Goal: Task Accomplishment & Management: Manage account settings

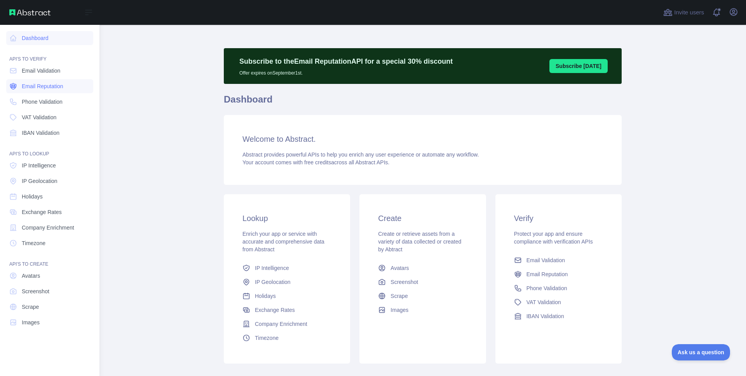
click at [33, 83] on span "Email Reputation" at bounding box center [43, 86] width 42 height 8
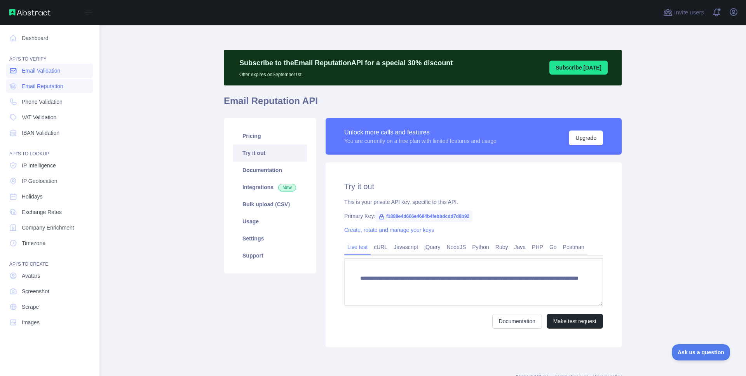
click at [35, 73] on span "Email Validation" at bounding box center [41, 71] width 38 height 8
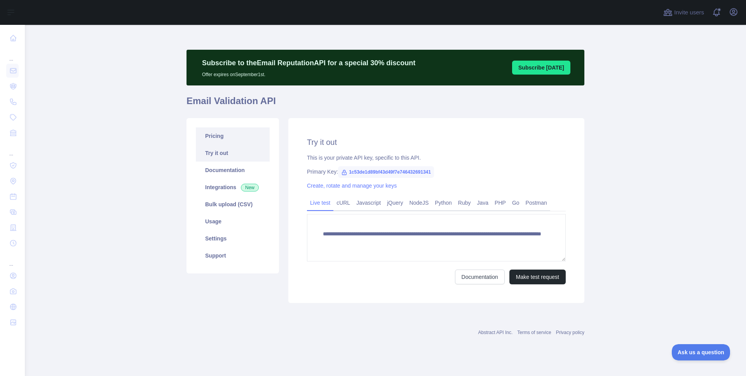
click at [246, 128] on link "Pricing" at bounding box center [233, 136] width 74 height 17
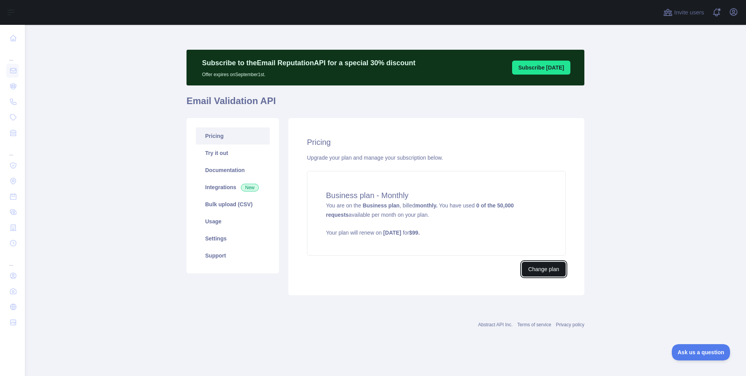
click at [540, 265] on button "Change plan" at bounding box center [544, 269] width 44 height 15
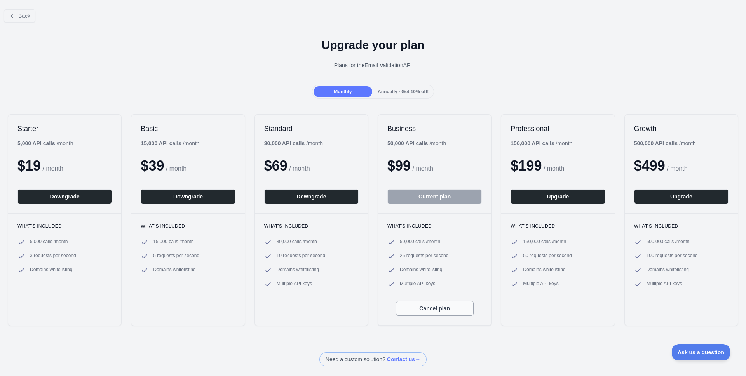
click at [437, 308] on button "Cancel plan" at bounding box center [435, 308] width 78 height 15
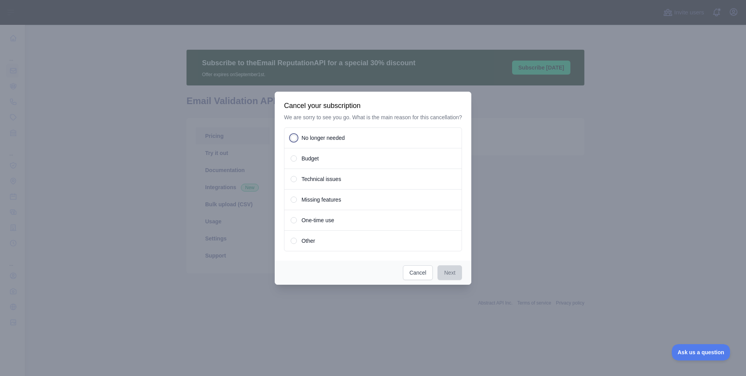
click at [320, 141] on span "No longer needed" at bounding box center [323, 138] width 43 height 8
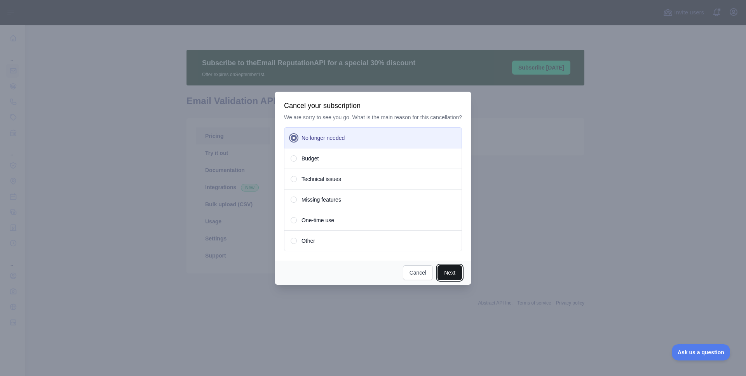
click at [454, 279] on button "Next" at bounding box center [450, 273] width 24 height 15
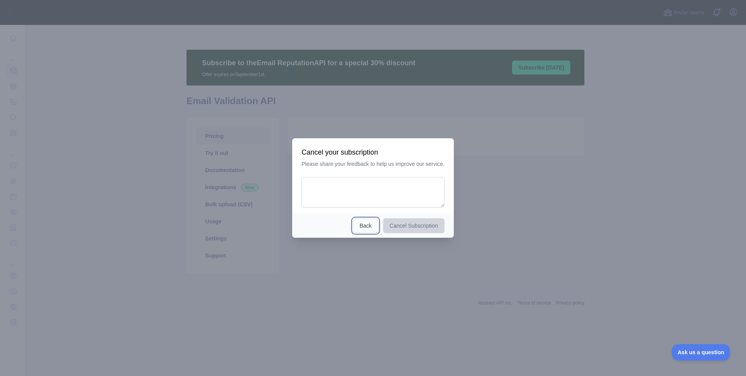
click at [365, 225] on button "Back" at bounding box center [365, 225] width 25 height 15
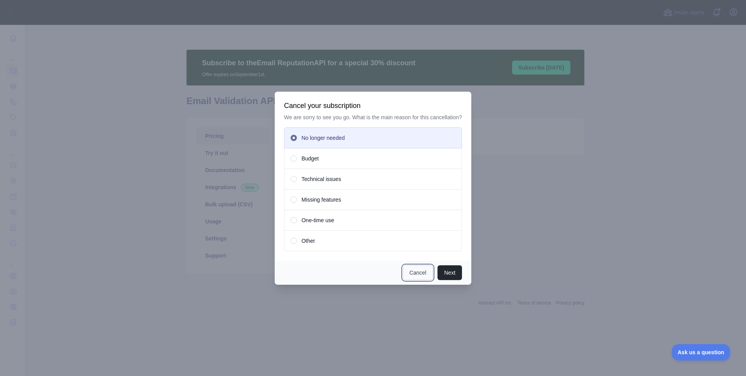
click at [420, 277] on button "Cancel" at bounding box center [418, 273] width 30 height 15
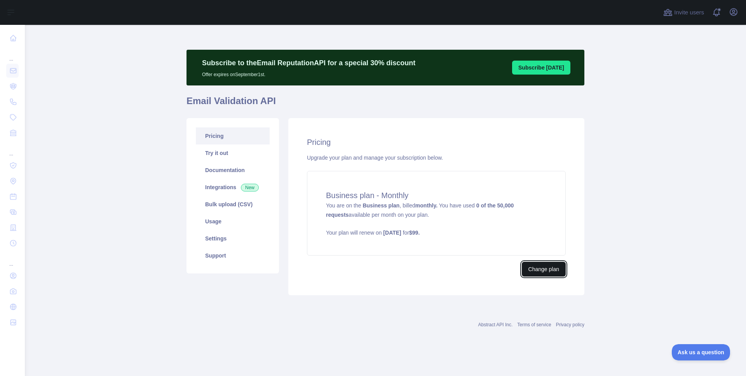
click at [547, 269] on button "Change plan" at bounding box center [544, 269] width 44 height 15
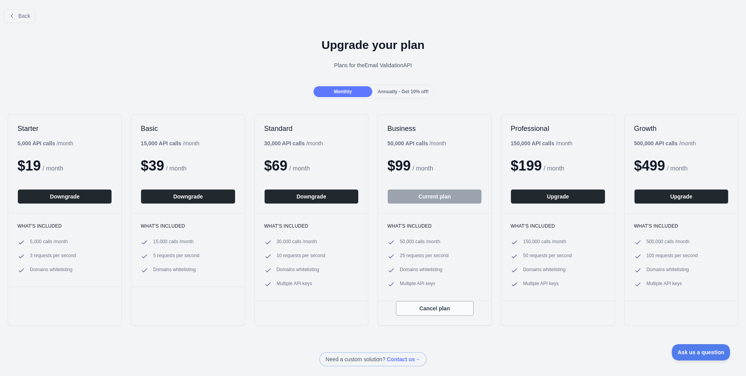
click at [447, 307] on button "Cancel plan" at bounding box center [435, 308] width 78 height 15
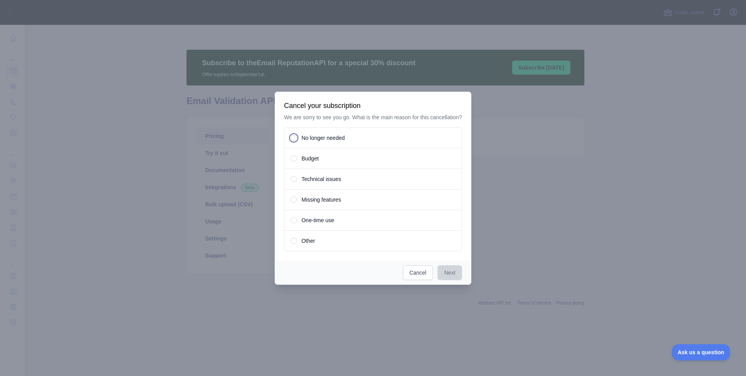
click at [316, 142] on span "No longer needed" at bounding box center [323, 138] width 43 height 8
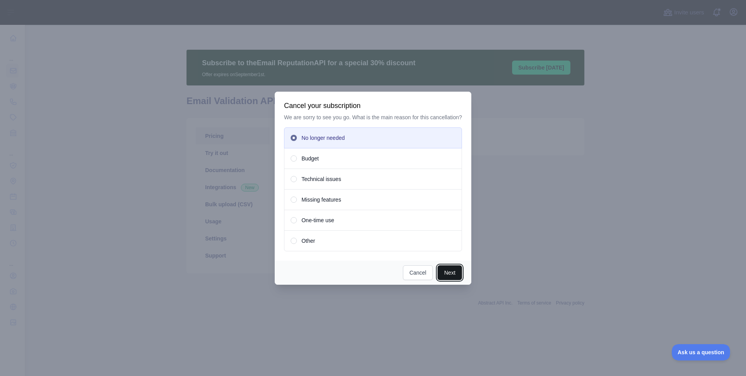
click at [447, 277] on button "Next" at bounding box center [450, 273] width 24 height 15
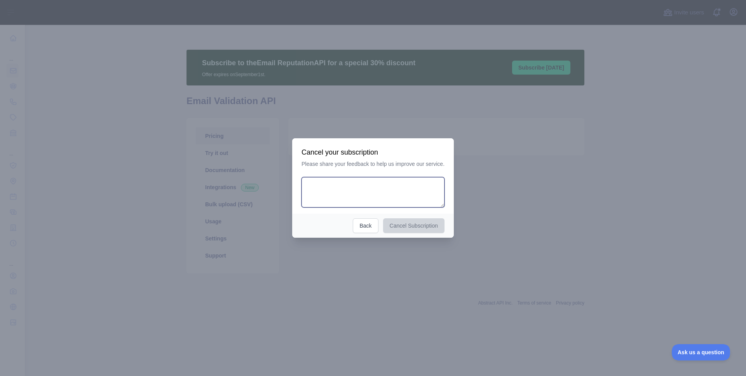
click at [384, 192] on textarea at bounding box center [373, 192] width 143 height 30
type textarea "**********"
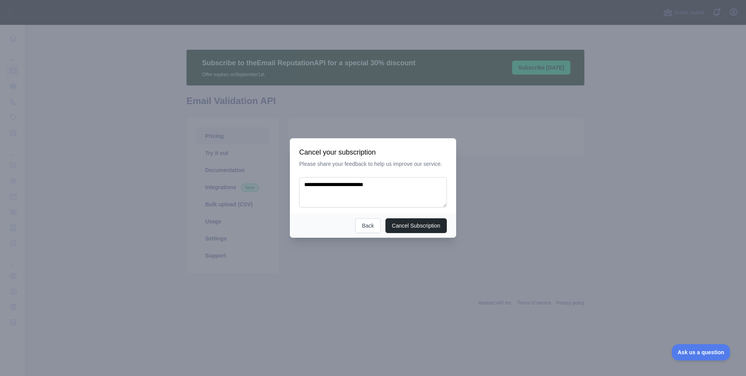
click at [416, 233] on div "Cancel Subscription Back" at bounding box center [373, 226] width 166 height 24
click at [415, 226] on button "Cancel Subscription" at bounding box center [417, 225] width 62 height 15
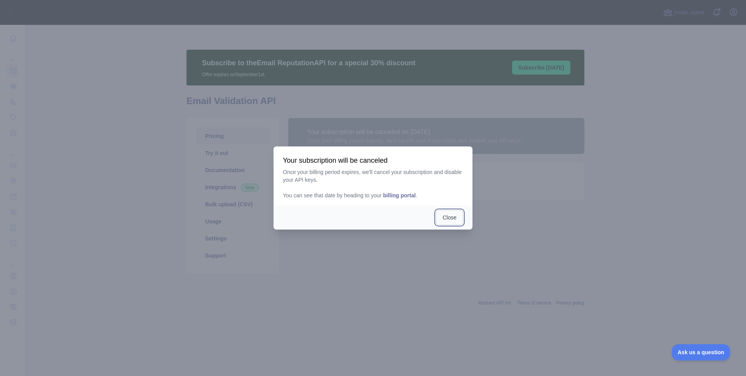
click at [450, 219] on button "Close" at bounding box center [449, 217] width 27 height 15
